Goal: Book appointment/travel/reservation

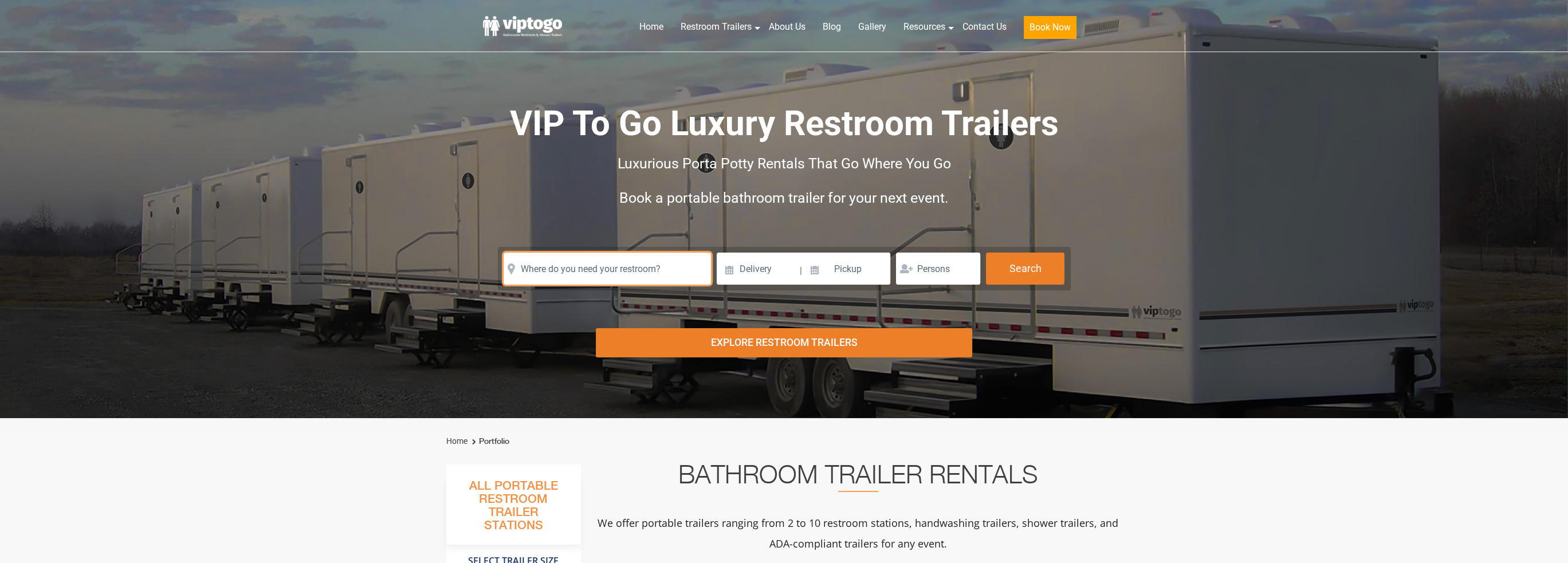
click at [578, 277] on input "text" at bounding box center [607, 269] width 207 height 32
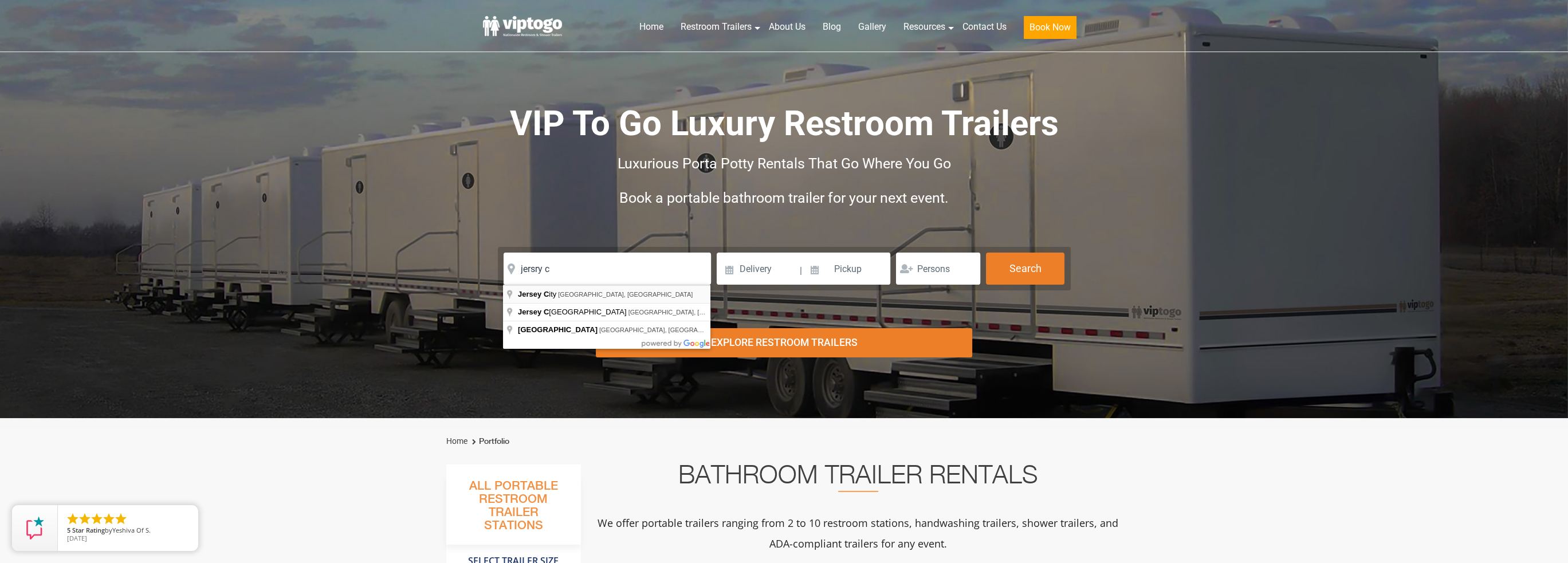
type input "[GEOGRAPHIC_DATA], [GEOGRAPHIC_DATA], [GEOGRAPHIC_DATA]"
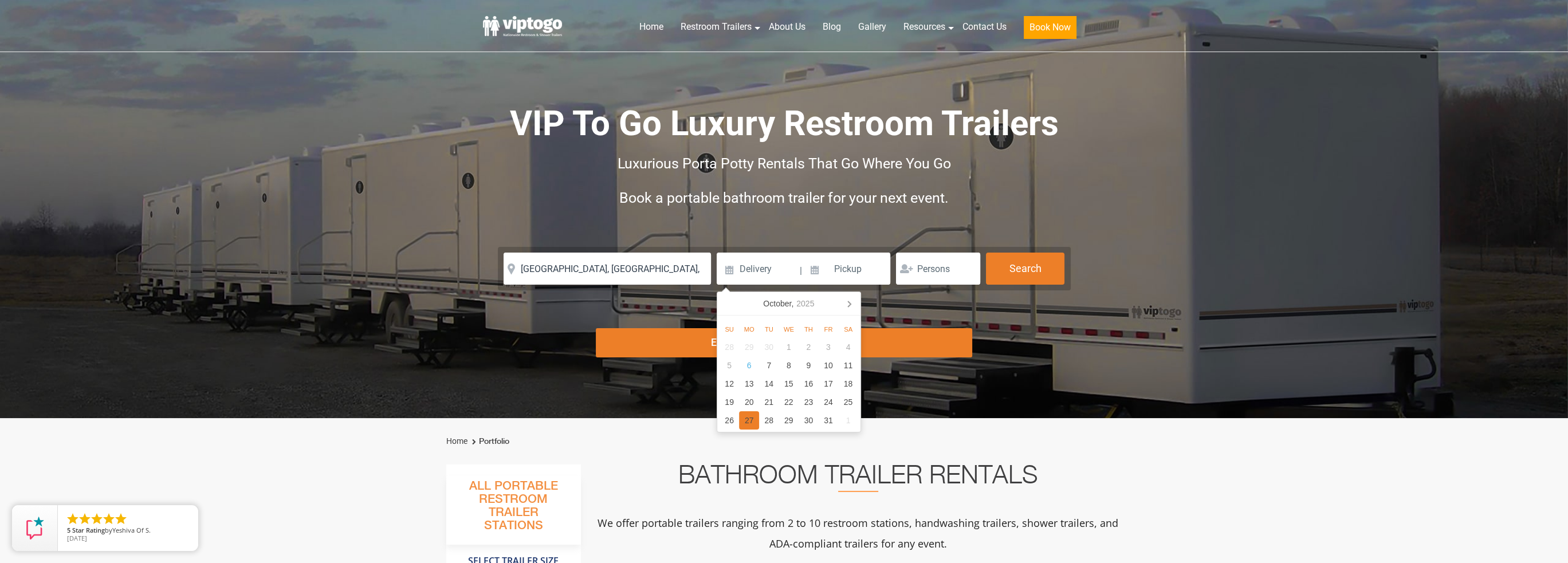
click at [752, 420] on div "27" at bounding box center [749, 420] width 20 height 18
type input "[DATE]"
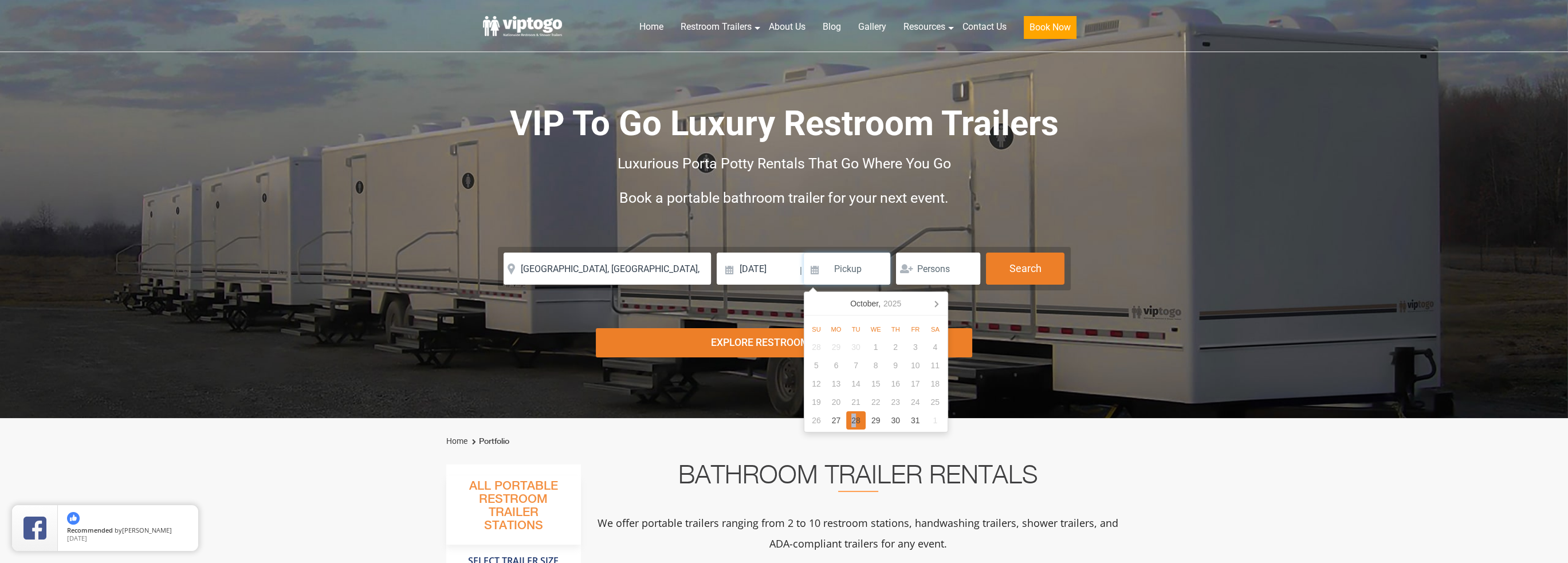
click at [854, 418] on div "28" at bounding box center [856, 420] width 20 height 18
type input "[DATE]"
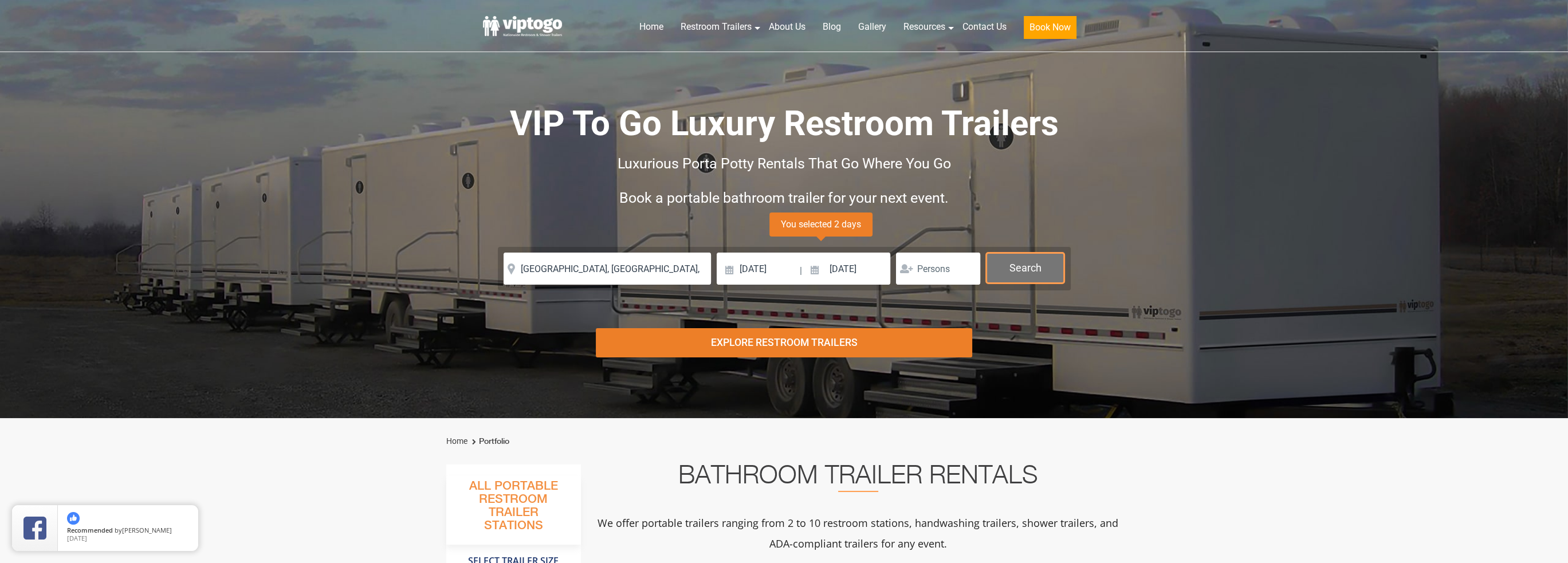
click at [1027, 258] on button "Search" at bounding box center [1025, 268] width 79 height 31
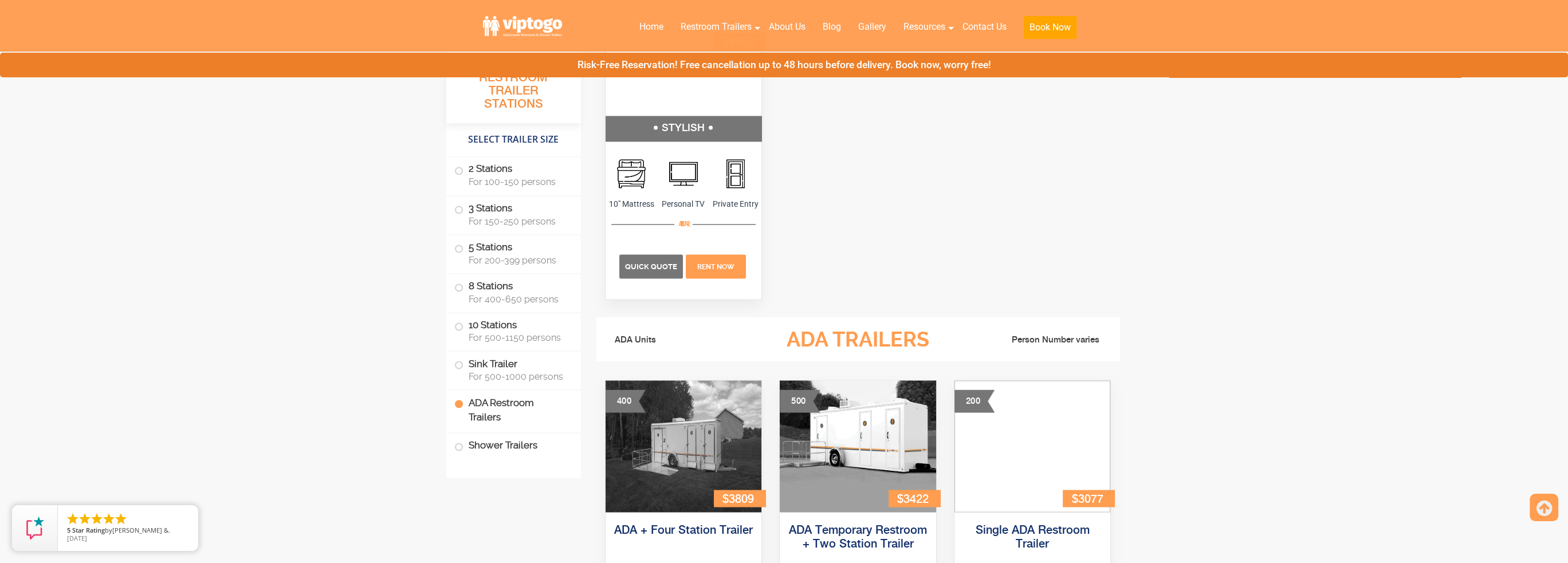
scroll to position [3805, 0]
